Goal: Find specific page/section: Find specific page/section

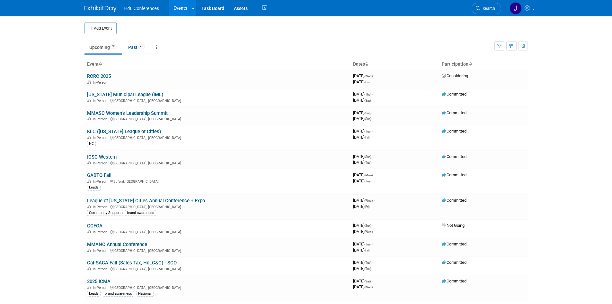
click at [25, 184] on body "HdL Conferences Events Add Event Bulk Upload Events Shareable Event Boards Rece…" at bounding box center [306, 152] width 612 height 304
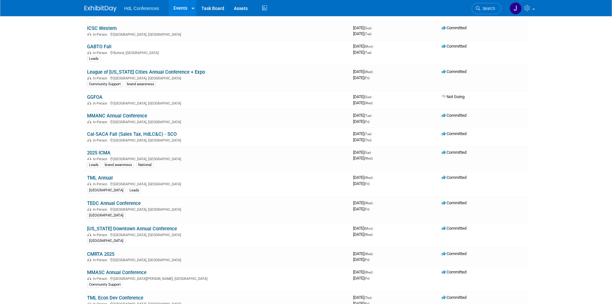
click at [57, 175] on html "HdL Conferences Events Add Event Bulk Upload Events Shareable Event Boards Rece…" at bounding box center [306, 23] width 612 height 304
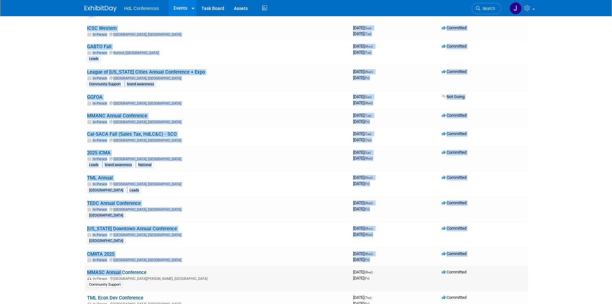
drag, startPoint x: 57, startPoint y: 239, endPoint x: 111, endPoint y: 275, distance: 64.8
click at [112, 175] on html "HdL Conferences Events Add Event Bulk Upload Events Shareable Event Boards Rece…" at bounding box center [306, 23] width 612 height 304
click at [48, 175] on html "HdL Conferences Events Add Event Bulk Upload Events Shareable Event Boards Rece…" at bounding box center [306, 23] width 612 height 304
drag, startPoint x: 59, startPoint y: 206, endPoint x: 109, endPoint y: 275, distance: 85.0
click at [112, 175] on html "HdL Conferences Events Add Event Bulk Upload Events Shareable Event Boards Rece…" at bounding box center [306, 23] width 612 height 304
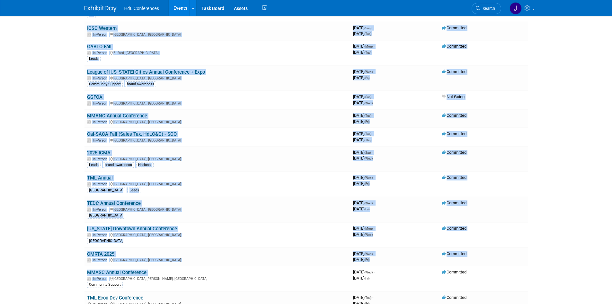
click at [32, 175] on html "HdL Conferences Events Add Event Bulk Upload Events Shareable Event Boards Rece…" at bounding box center [306, 23] width 612 height 304
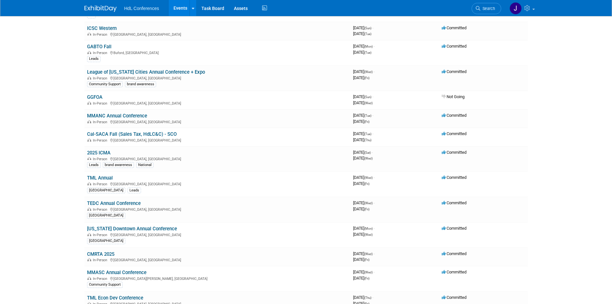
scroll to position [0, 0]
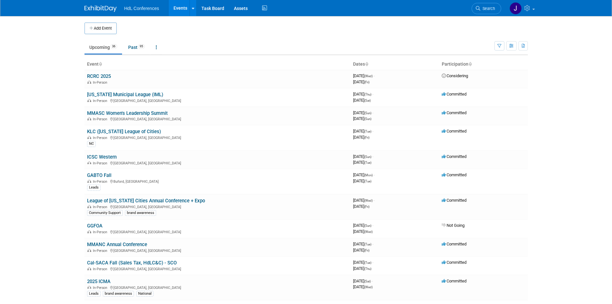
click at [50, 173] on body "HdL Conferences Events Add Event Bulk Upload Events Shareable Event Boards Rece…" at bounding box center [306, 152] width 612 height 304
drag, startPoint x: 50, startPoint y: 173, endPoint x: 85, endPoint y: 226, distance: 64.1
click at [85, 226] on body "HdL Conferences Events Add Event Bulk Upload Events Shareable Event Boards Rece…" at bounding box center [306, 152] width 612 height 304
click at [51, 219] on body "HdL Conferences Events Add Event Bulk Upload Events Shareable Event Boards Rece…" at bounding box center [306, 152] width 612 height 304
drag, startPoint x: 51, startPoint y: 219, endPoint x: 81, endPoint y: 244, distance: 39.3
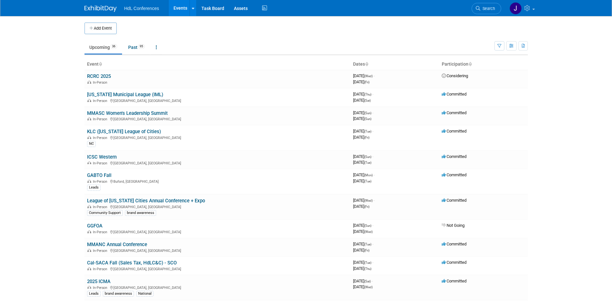
click at [81, 244] on body "HdL Conferences Events Add Event Bulk Upload Events Shareable Event Boards Rece…" at bounding box center [306, 152] width 612 height 304
drag, startPoint x: 72, startPoint y: 242, endPoint x: 75, endPoint y: 277, distance: 35.5
click at [75, 277] on body "HdL Conferences Events Add Event Bulk Upload Events Shareable Event Boards Rece…" at bounding box center [306, 152] width 612 height 304
click at [40, 184] on body "HdL Conferences Events Add Event Bulk Upload Events Shareable Event Boards Rece…" at bounding box center [306, 152] width 612 height 304
drag, startPoint x: 25, startPoint y: 130, endPoint x: 76, endPoint y: 213, distance: 97.5
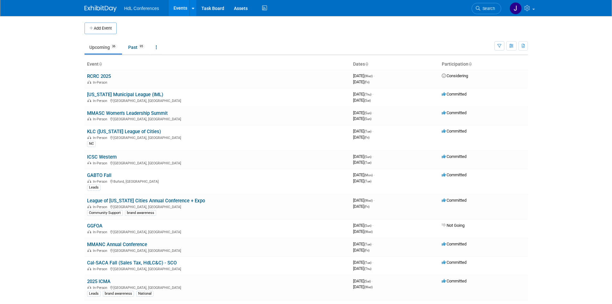
click at [76, 213] on body "HdL Conferences Events Add Event Bulk Upload Events Shareable Event Boards Rece…" at bounding box center [306, 152] width 612 height 304
click at [58, 180] on body "HdL Conferences Events Add Event Bulk Upload Events Shareable Event Boards Rece…" at bounding box center [306, 152] width 612 height 304
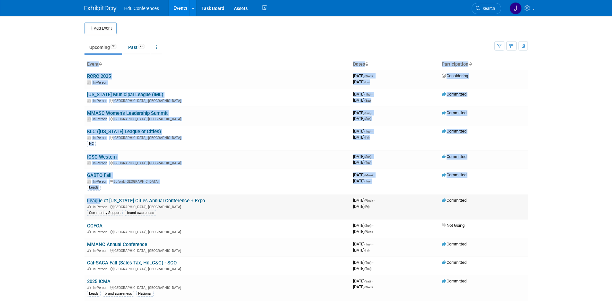
drag, startPoint x: 76, startPoint y: 174, endPoint x: 98, endPoint y: 198, distance: 32.8
click at [98, 198] on body "HdL Conferences Events Add Event Bulk Upload Events Shareable Event Boards Rece…" at bounding box center [306, 152] width 612 height 304
click at [66, 196] on body "HdL Conferences Events Add Event Bulk Upload Events Shareable Event Boards Rece…" at bounding box center [306, 152] width 612 height 304
drag, startPoint x: 66, startPoint y: 196, endPoint x: 106, endPoint y: 227, distance: 50.0
click at [118, 227] on body "HdL Conferences Events Add Event Bulk Upload Events Shareable Event Boards Rece…" at bounding box center [306, 152] width 612 height 304
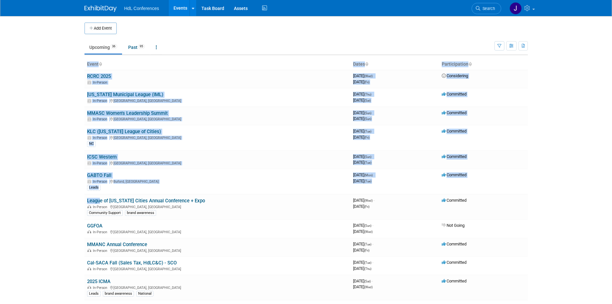
click at [51, 215] on body "HdL Conferences Events Add Event Bulk Upload Events Shareable Event Boards Rece…" at bounding box center [306, 152] width 612 height 304
click at [54, 214] on body "HdL Conferences Events Add Event Bulk Upload Events Shareable Event Boards Rece…" at bounding box center [306, 152] width 612 height 304
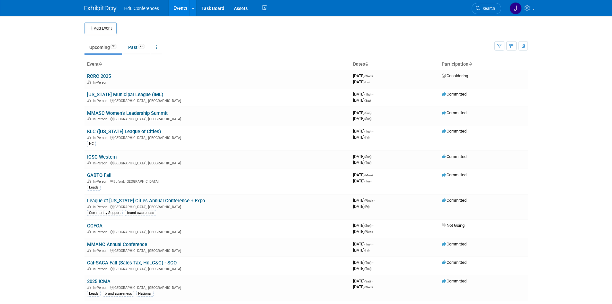
click at [64, 185] on body "HdL Conferences Events Add Event Bulk Upload Events Shareable Event Boards Rece…" at bounding box center [306, 152] width 612 height 304
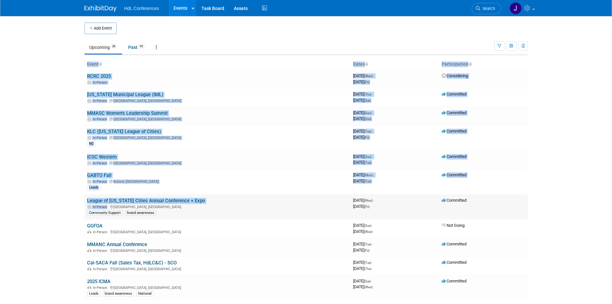
drag, startPoint x: 80, startPoint y: 162, endPoint x: 72, endPoint y: 199, distance: 37.8
click at [43, 189] on body "HdL Conferences Events Add Event Bulk Upload Events Shareable Event Boards Rece…" at bounding box center [306, 152] width 612 height 304
drag, startPoint x: 43, startPoint y: 188, endPoint x: 96, endPoint y: 236, distance: 71.7
click at [97, 236] on body "HdL Conferences Events Add Event Bulk Upload Events Shareable Event Boards Rece…" at bounding box center [306, 152] width 612 height 304
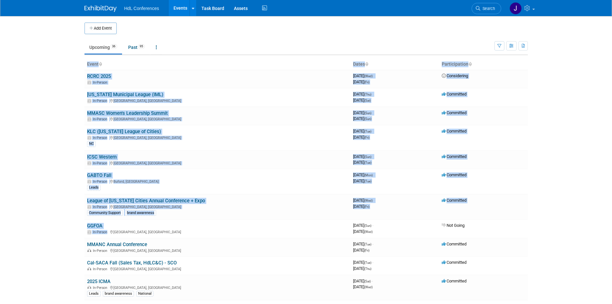
click at [51, 218] on body "HdL Conferences Events Add Event Bulk Upload Events Shareable Event Boards Rece…" at bounding box center [306, 152] width 612 height 304
drag, startPoint x: 49, startPoint y: 212, endPoint x: 101, endPoint y: 242, distance: 59.5
click at [101, 242] on body "HdL Conferences Events Add Event Bulk Upload Events Shareable Event Boards Rece…" at bounding box center [306, 152] width 612 height 304
click at [56, 232] on body "HdL Conferences Events Add Event Bulk Upload Events Shareable Event Boards Rece…" at bounding box center [306, 152] width 612 height 304
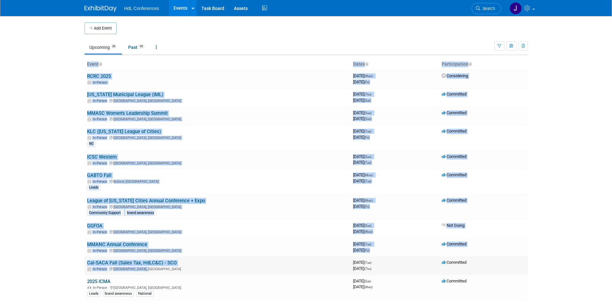
drag, startPoint x: 56, startPoint y: 232, endPoint x: 139, endPoint y: 269, distance: 90.8
click at [141, 269] on body "HdL Conferences Events Add Event Bulk Upload Events Shareable Event Boards Rece…" at bounding box center [306, 152] width 612 height 304
click at [26, 248] on body "HdL Conferences Events Add Event Bulk Upload Events Shareable Event Boards Rece…" at bounding box center [306, 152] width 612 height 304
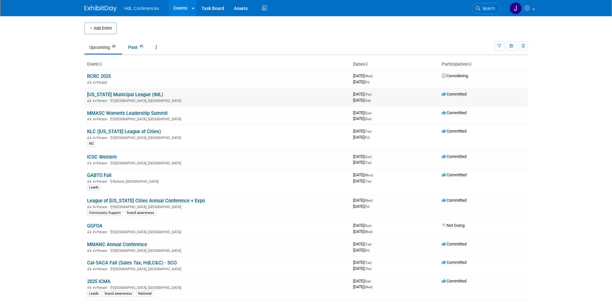
click at [97, 95] on link "[US_STATE] Municipal League (IML)" at bounding box center [125, 95] width 76 height 6
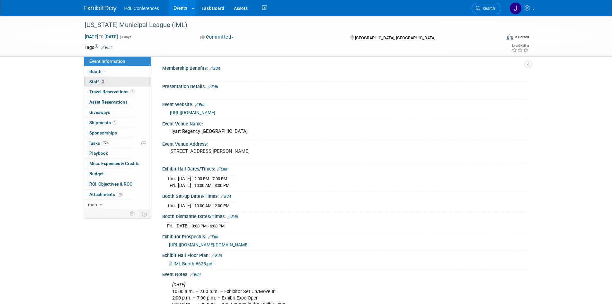
click at [103, 86] on link "3 Staff 3" at bounding box center [117, 82] width 67 height 10
